Goal: Manage account settings

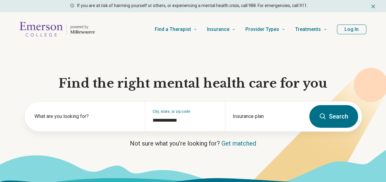
click at [351, 31] on button "Log In" at bounding box center [350, 30] width 29 height 10
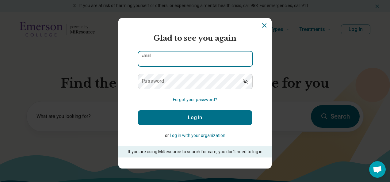
type input "**********"
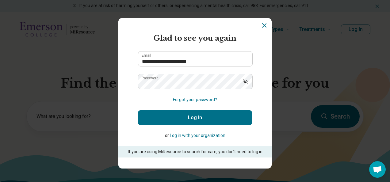
click at [183, 117] on button "Log In" at bounding box center [195, 117] width 114 height 15
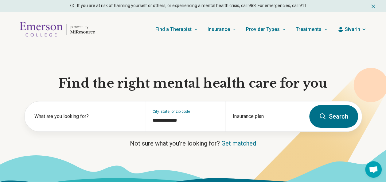
click at [348, 28] on span "Sivarin" at bounding box center [351, 29] width 15 height 7
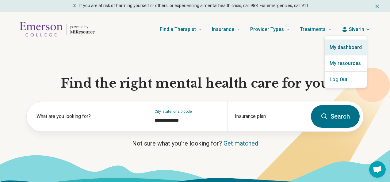
click at [340, 47] on link "My dashboard" at bounding box center [346, 48] width 42 height 16
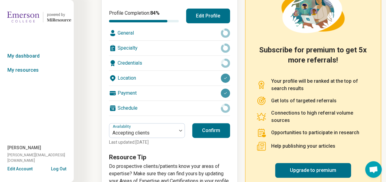
scroll to position [113, 0]
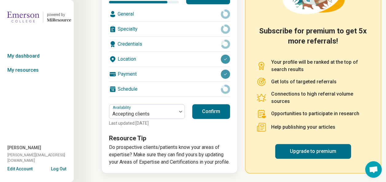
click at [137, 37] on div "Credentials" at bounding box center [169, 44] width 121 height 15
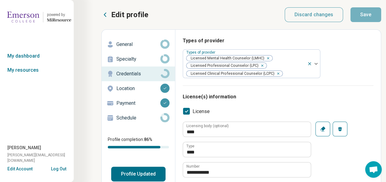
type textarea "*"
click at [132, 120] on p "Schedule" at bounding box center [138, 117] width 44 height 7
